Goal: Transaction & Acquisition: Purchase product/service

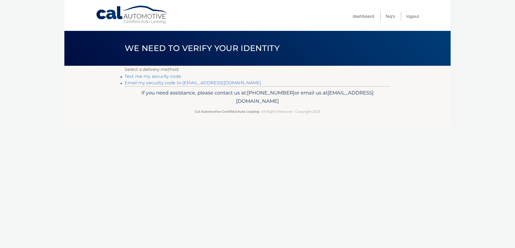
click at [160, 77] on link "Text me my security code" at bounding box center [153, 76] width 56 height 5
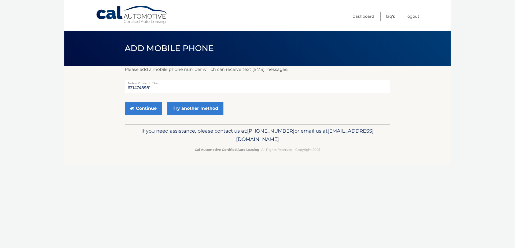
click at [153, 90] on input "6314748981" at bounding box center [257, 86] width 265 height 13
type input "6"
type input "5167901375"
click at [146, 110] on button "Continue" at bounding box center [143, 108] width 37 height 13
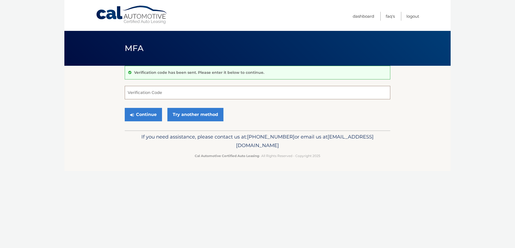
click at [142, 93] on input "Verification Code" at bounding box center [257, 92] width 265 height 13
type input "581675"
click at [136, 116] on button "Continue" at bounding box center [143, 114] width 37 height 13
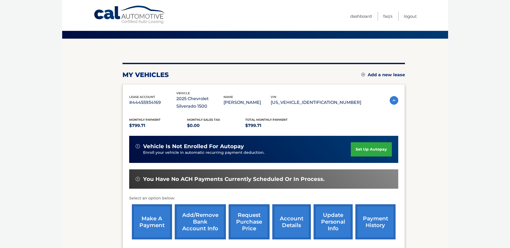
scroll to position [80, 0]
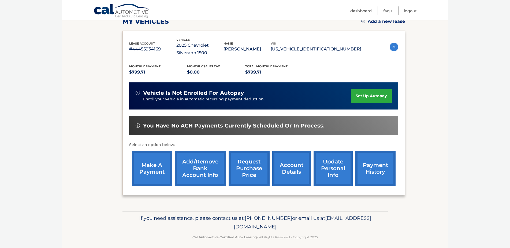
click at [151, 171] on link "make a payment" at bounding box center [152, 168] width 40 height 35
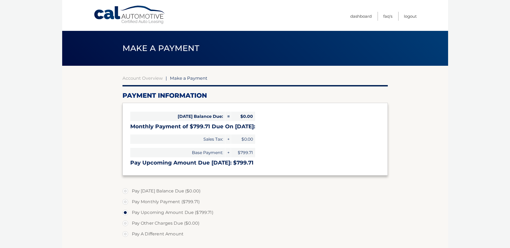
select select "MzI4YTIyNzMtMDgwNy00ZGI3LThhZGYtOWE4ZWQ0YmIzMmQ2"
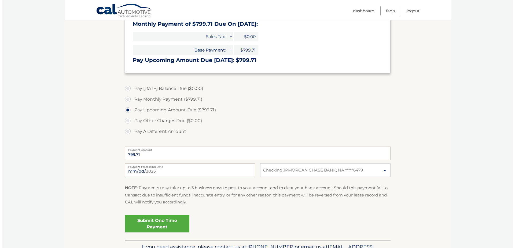
scroll to position [134, 0]
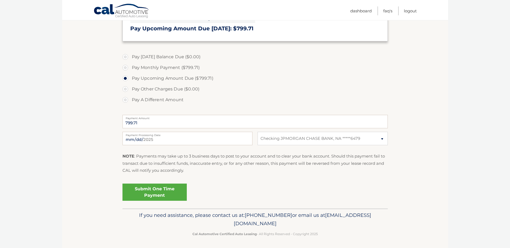
click at [176, 188] on link "Submit One Time Payment" at bounding box center [155, 191] width 64 height 17
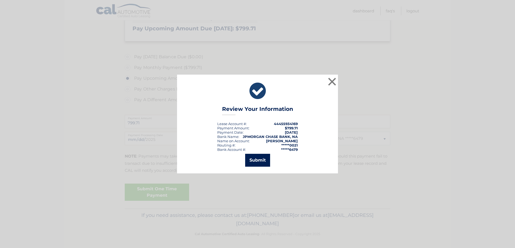
click at [255, 158] on button "Submit" at bounding box center [257, 160] width 25 height 13
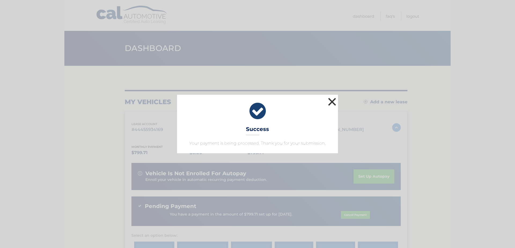
drag, startPoint x: 331, startPoint y: 104, endPoint x: 514, endPoint y: 132, distance: 185.7
click at [331, 104] on button "×" at bounding box center [332, 101] width 11 height 11
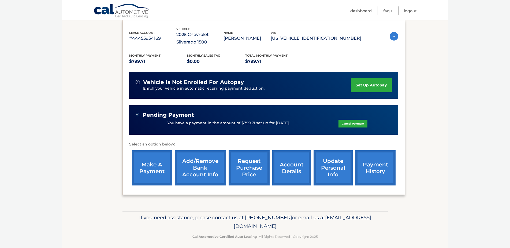
scroll to position [95, 0]
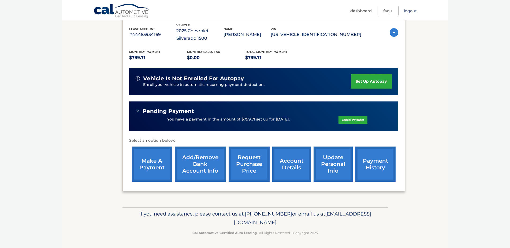
click at [410, 12] on link "Logout" at bounding box center [410, 10] width 13 height 9
